Goal: Task Accomplishment & Management: Use online tool/utility

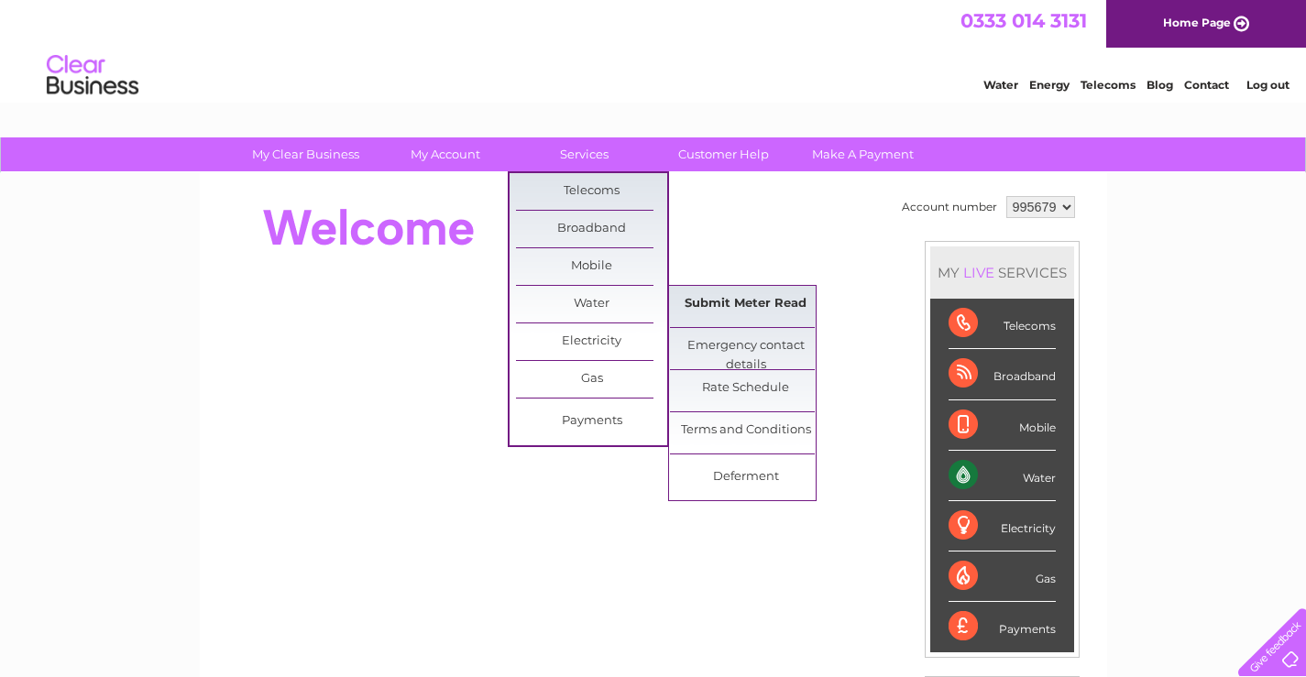
click at [726, 311] on link "Submit Meter Read" at bounding box center [745, 304] width 151 height 37
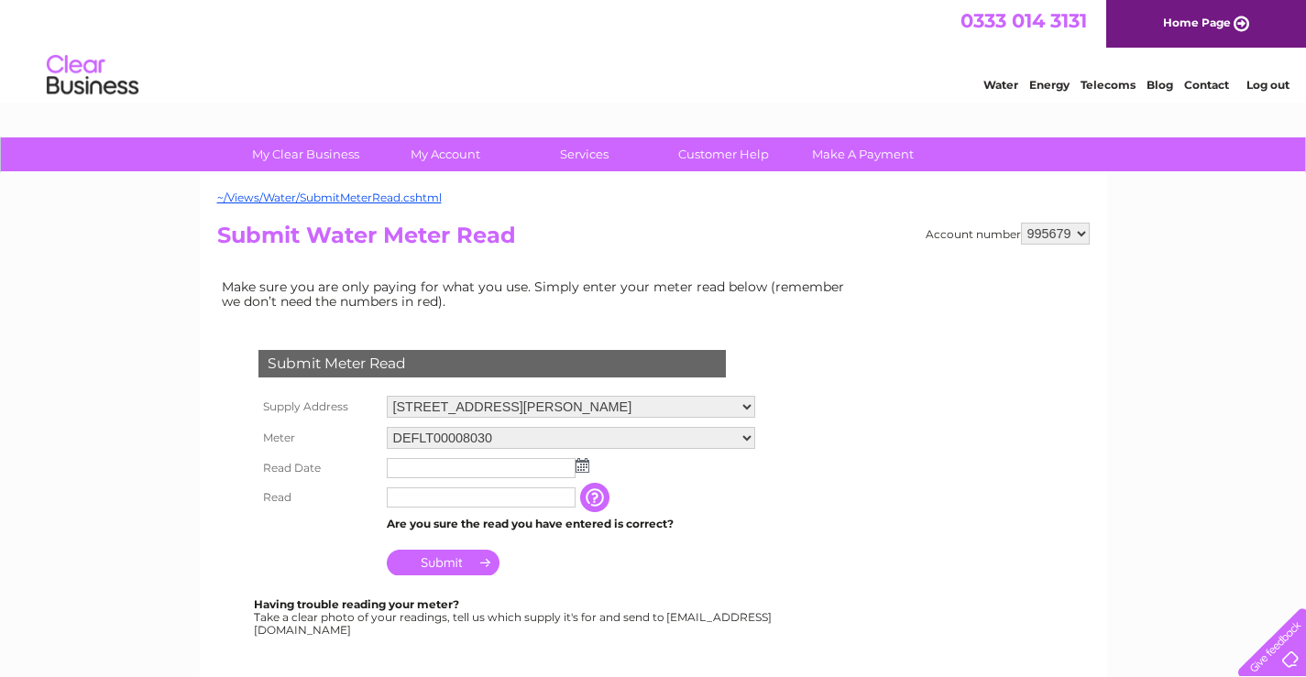
click at [581, 467] on img at bounding box center [583, 465] width 14 height 15
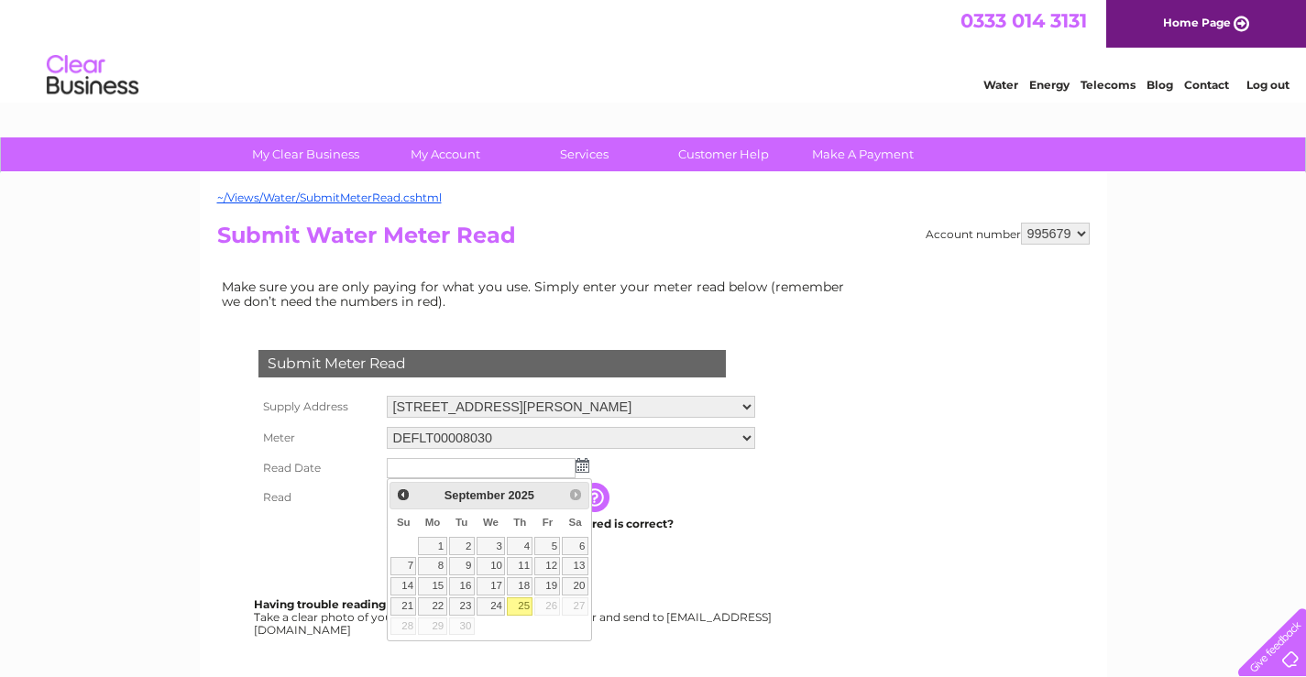
click at [522, 607] on link "25" at bounding box center [520, 607] width 26 height 18
type input "2025/09/25"
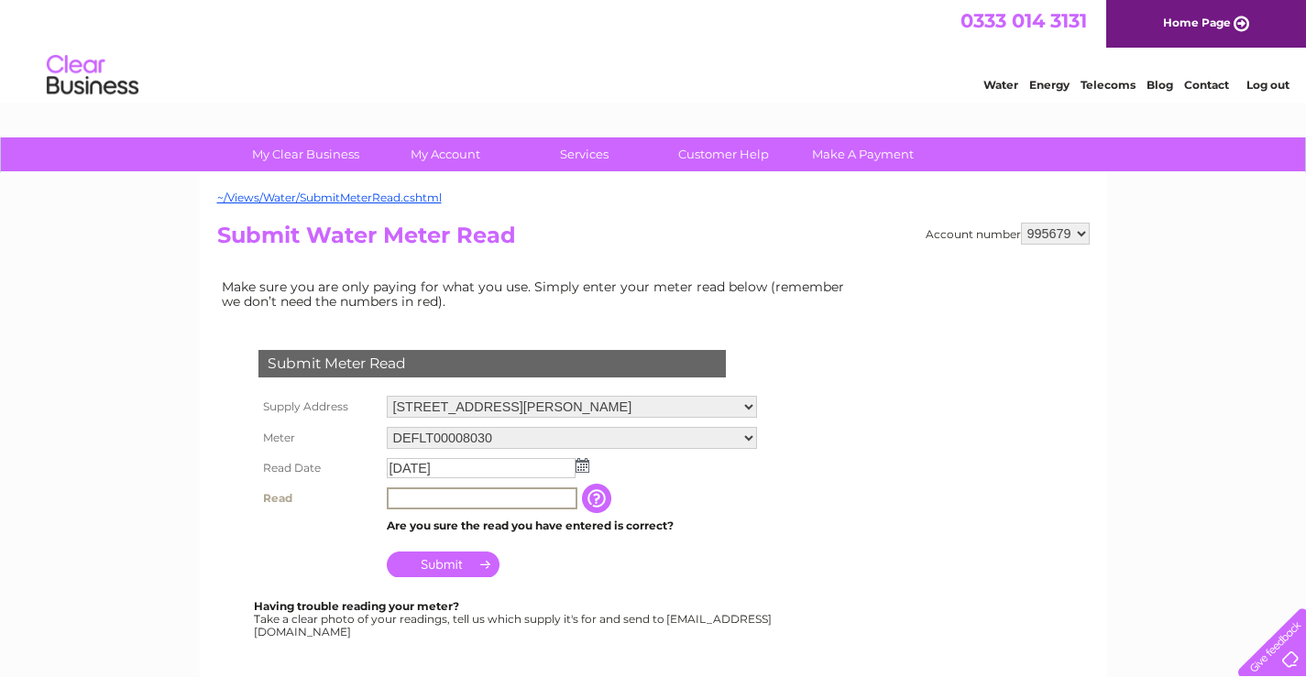
click at [457, 496] on input "text" at bounding box center [482, 499] width 191 height 22
click at [594, 503] on input "button" at bounding box center [598, 498] width 33 height 29
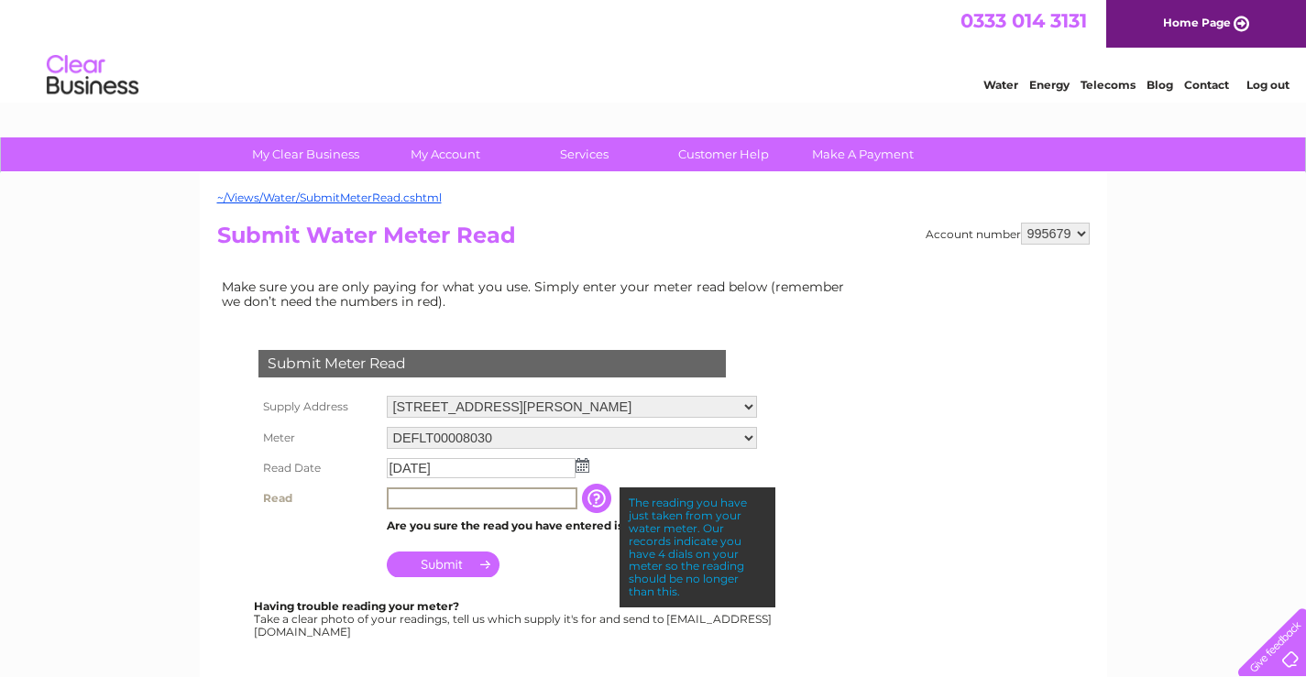
click at [462, 497] on input "text" at bounding box center [482, 499] width 191 height 22
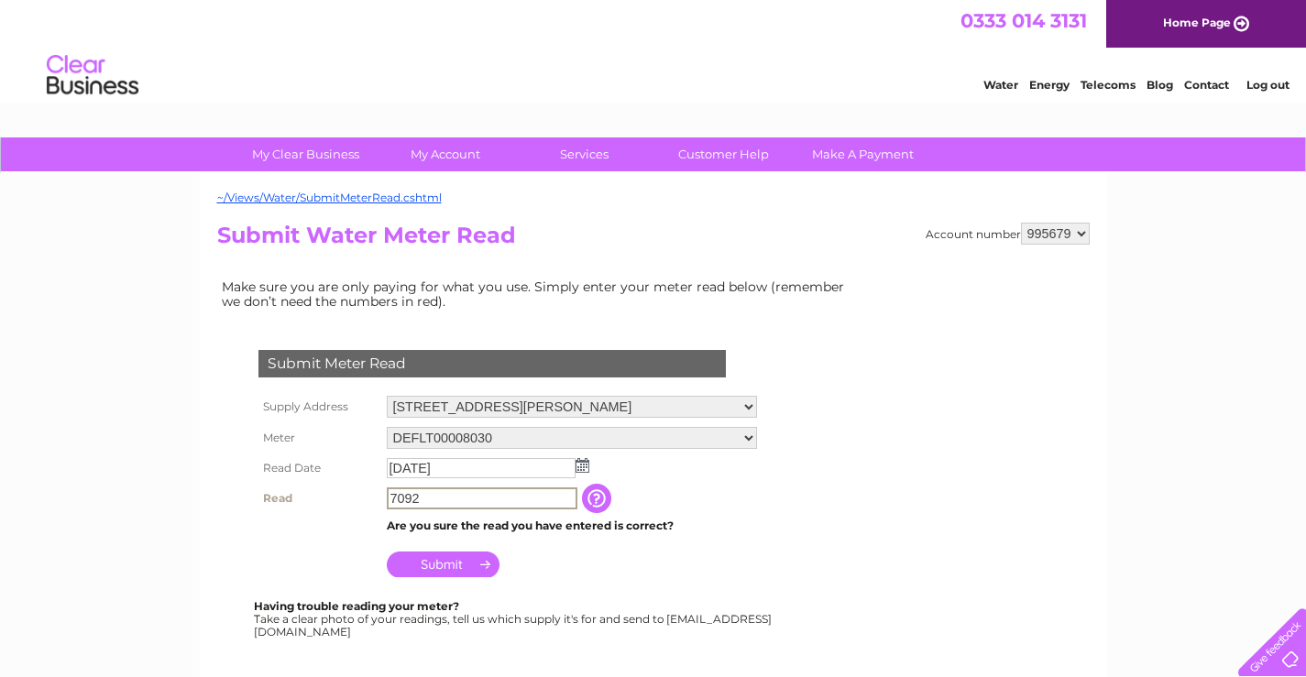
type input "7092"
